Goal: Task Accomplishment & Management: Use online tool/utility

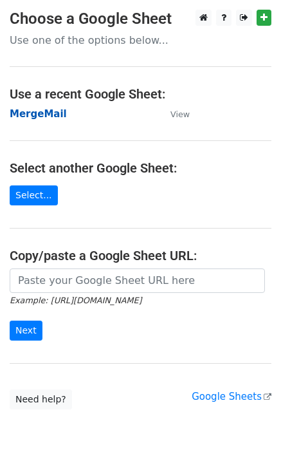
click at [50, 113] on strong "MergeMail" at bounding box center [38, 114] width 57 height 12
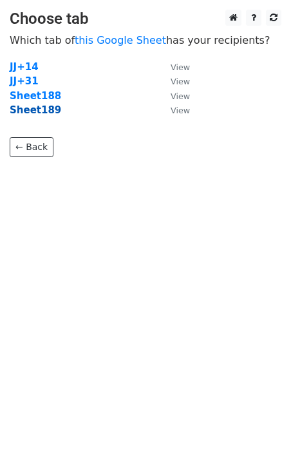
click at [45, 113] on strong "Sheet189" at bounding box center [35, 110] width 51 height 12
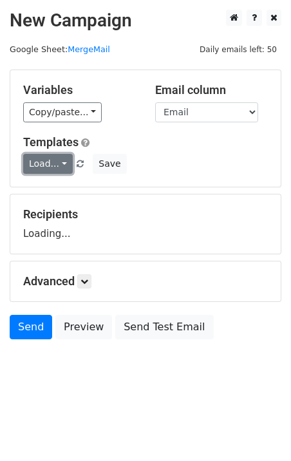
click at [53, 158] on link "Load..." at bounding box center [48, 164] width 50 height 20
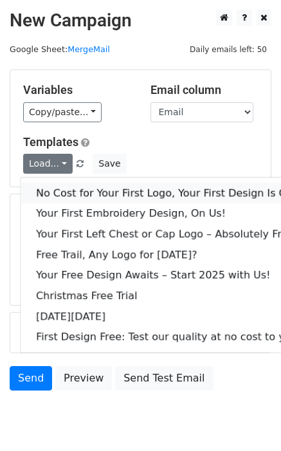
click at [82, 201] on link "No Cost for Your First Logo, Your First Design Is On Us!" at bounding box center [175, 193] width 309 height 21
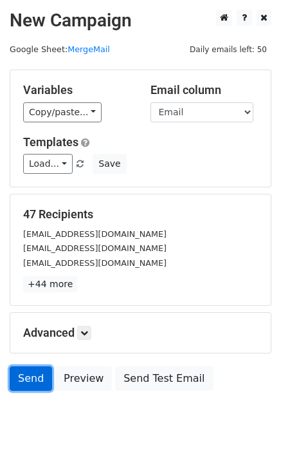
click at [19, 380] on link "Send" at bounding box center [31, 378] width 42 height 24
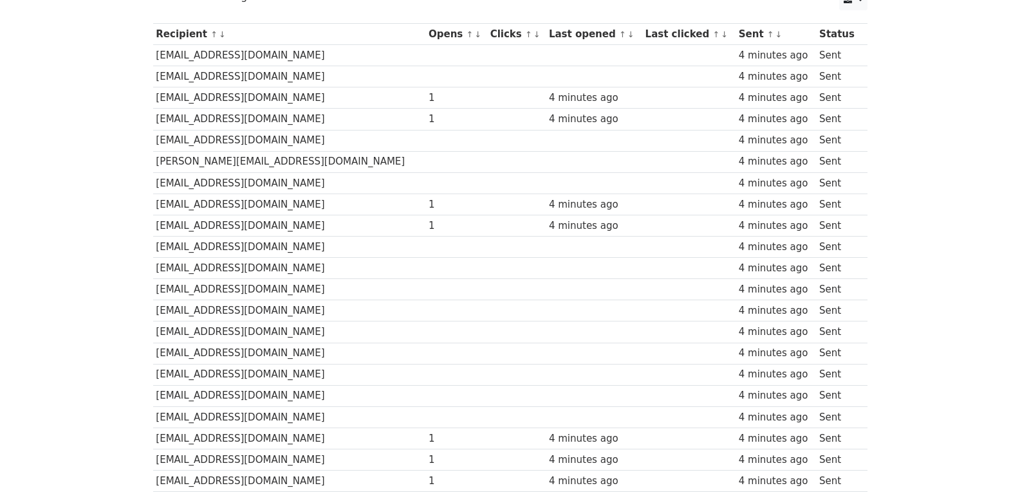
scroll to position [832, 0]
